Goal: Task Accomplishment & Management: Use online tool/utility

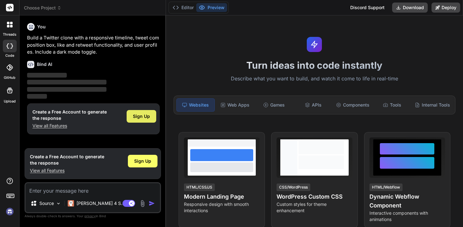
click at [137, 118] on span "Sign Up" at bounding box center [141, 116] width 17 height 6
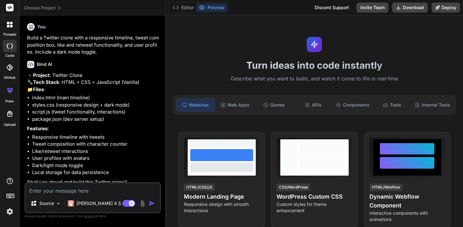
type textarea "x"
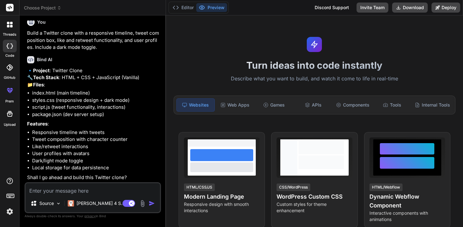
scroll to position [19, 0]
click at [95, 187] on textarea at bounding box center [93, 188] width 135 height 11
type textarea "н"
type textarea "x"
type textarea "ну"
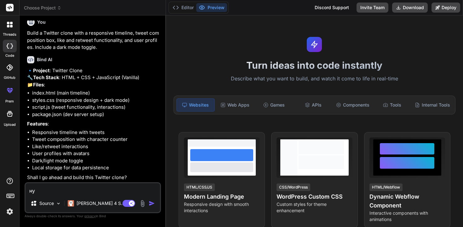
type textarea "x"
type textarea "нуы"
type textarea "x"
type textarea "ну"
type textarea "x"
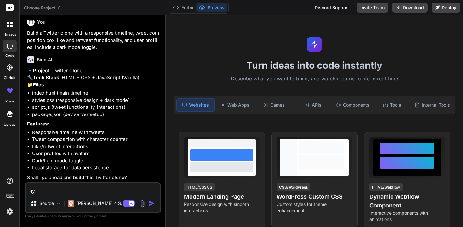
type textarea "н"
type textarea "x"
type textarea "y"
type textarea "x"
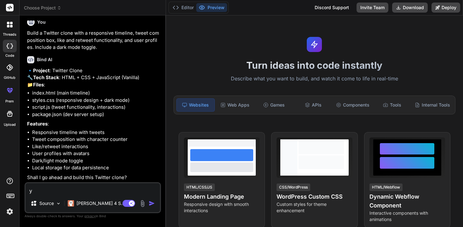
type textarea "ye"
type textarea "x"
type textarea "yes"
type textarea "x"
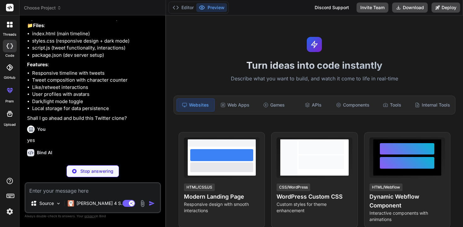
scroll to position [84, 0]
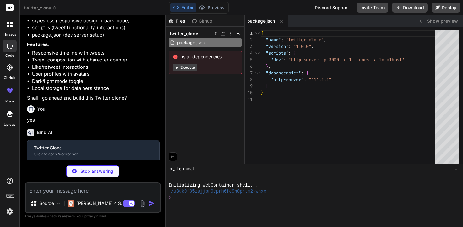
click at [188, 68] on button "Execute" at bounding box center [185, 68] width 24 height 8
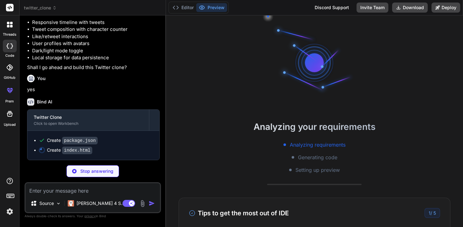
scroll to position [66, 0]
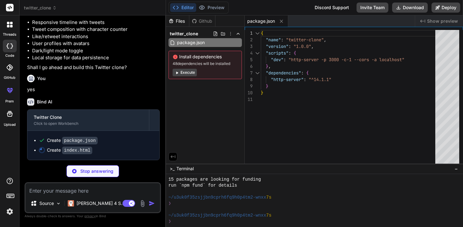
click at [190, 72] on button "Execute" at bounding box center [185, 73] width 24 height 8
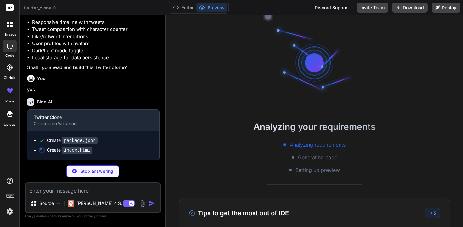
scroll to position [155, 0]
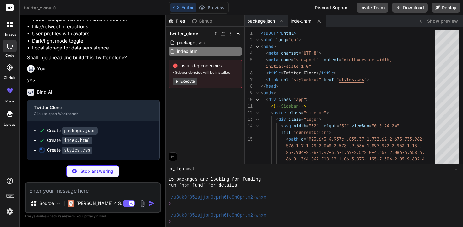
type textarea "x"
type textarea "}"
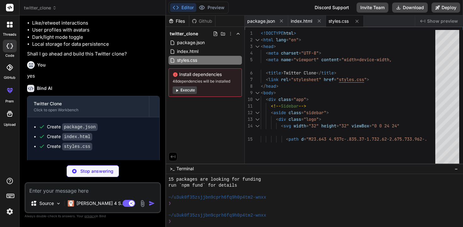
type textarea "x"
type textarea "}); } // Start the app init();"
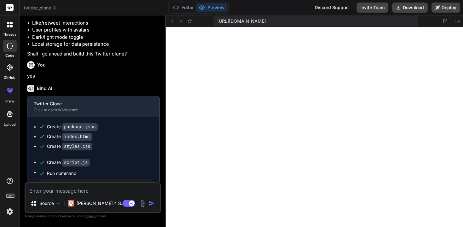
type textarea "x"
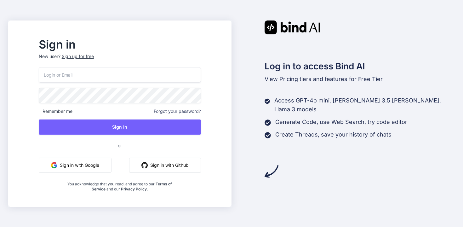
click at [95, 165] on button "Sign in with Google" at bounding box center [75, 165] width 73 height 15
click at [103, 167] on button "Sign in with Google" at bounding box center [75, 165] width 73 height 15
